Goal: Find contact information: Find contact information

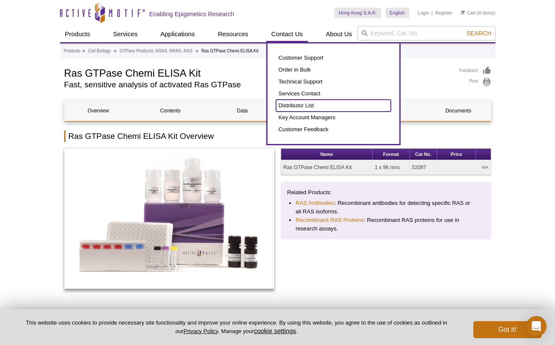
click at [301, 104] on link "Distributor List" at bounding box center [333, 106] width 115 height 12
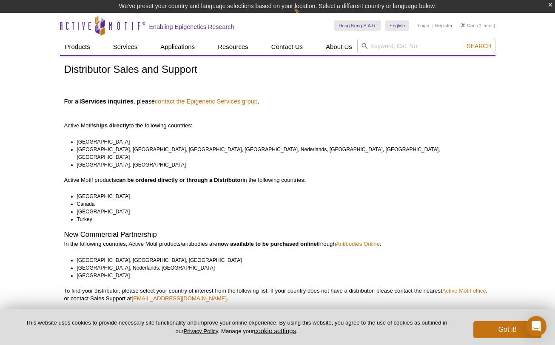
click at [85, 161] on li "[GEOGRAPHIC_DATA], [GEOGRAPHIC_DATA]" at bounding box center [280, 165] width 407 height 8
click at [368, 151] on li "[GEOGRAPHIC_DATA], [GEOGRAPHIC_DATA], [GEOGRAPHIC_DATA], [GEOGRAPHIC_DATA], Ned…" at bounding box center [280, 153] width 407 height 15
